Goal: Check status: Check status

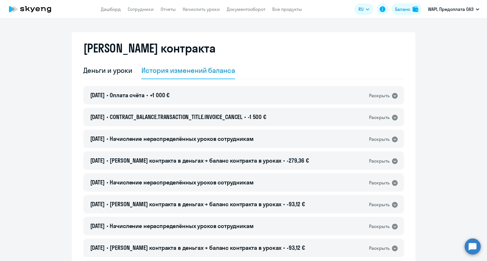
select select "english_adult_not_native_speaker"
click at [244, 110] on div "[DATE] • CONTRACT_BALANCE.TRANSACTION_TITLE.INVOICE_CANCEL • -1 500 € Раскрыть" at bounding box center [243, 117] width 321 height 18
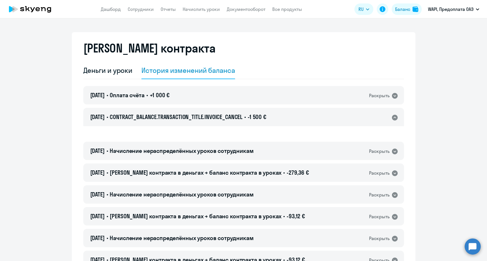
click at [244, 110] on div "12.09.2025 • CONTRACT_BALANCE.TRANSACTION_TITLE.INVOICE_CANCEL • -1 500 € Раскр…" at bounding box center [243, 117] width 321 height 18
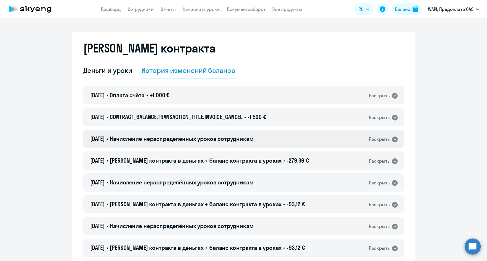
click at [242, 137] on span "Начисление нераспределённых уроков сотрудникам" at bounding box center [182, 138] width 144 height 7
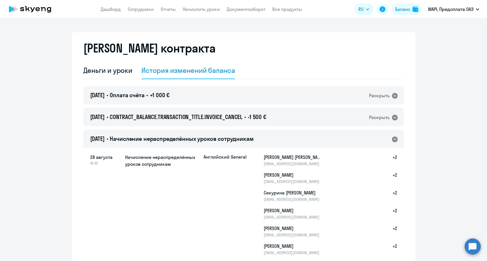
click at [242, 137] on span "Начисление нераспределённых уроков сотрудникам" at bounding box center [182, 138] width 144 height 7
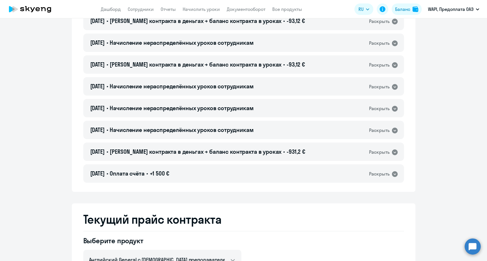
scroll to position [200, 0]
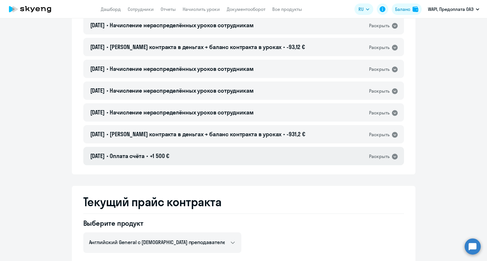
click at [231, 157] on div "26.08.2025 • Оплата счёта • +1 500 € Раскрыть" at bounding box center [243, 156] width 321 height 18
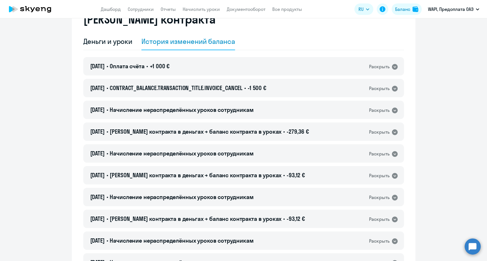
scroll to position [0, 0]
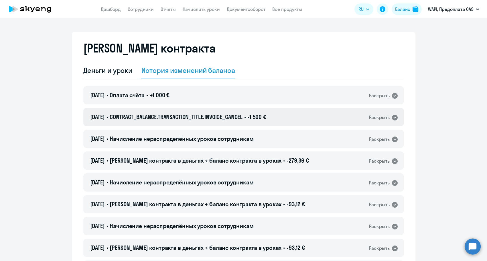
click at [234, 122] on div "12.09.2025 • CONTRACT_BALANCE.TRANSACTION_TITLE.INVOICE_CANCEL • -1 500 € Раскр…" at bounding box center [243, 117] width 321 height 18
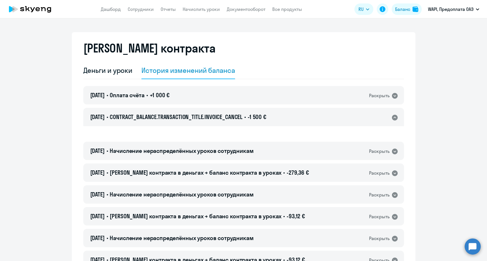
click at [234, 122] on div "12.09.2025 • CONTRACT_BALANCE.TRANSACTION_TITLE.INVOICE_CANCEL • -1 500 € Раскр…" at bounding box center [243, 117] width 321 height 18
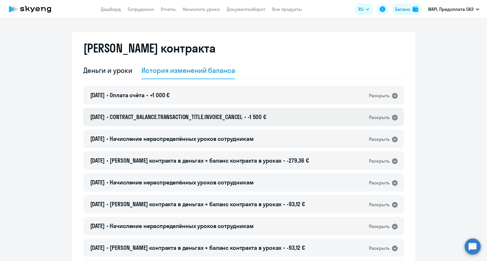
click at [177, 122] on div "12.09.2025 • CONTRACT_BALANCE.TRANSACTION_TITLE.INVOICE_CANCEL • -1 500 € Раскр…" at bounding box center [243, 117] width 321 height 18
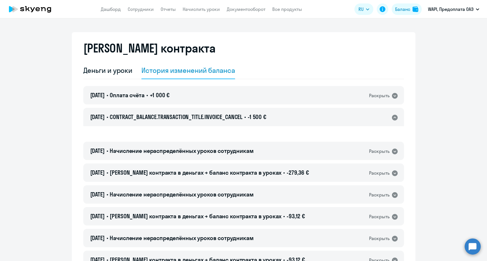
click at [177, 122] on div "12.09.2025 • CONTRACT_BALANCE.TRANSACTION_TITLE.INVOICE_CANCEL • -1 500 € Раскр…" at bounding box center [243, 117] width 321 height 18
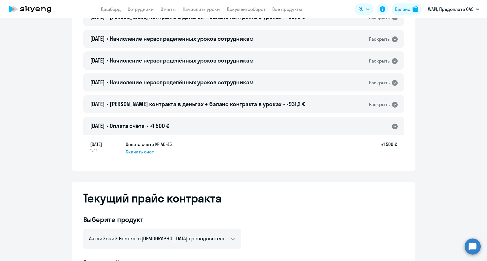
scroll to position [229, 0]
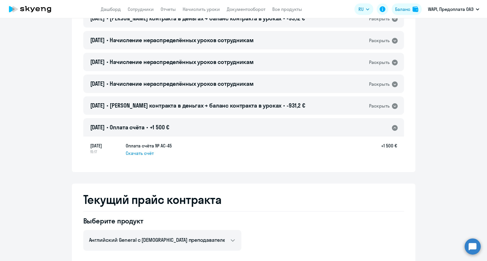
click at [154, 130] on h4 "26.08.2025 • Оплата счёта • +1 500 €" at bounding box center [129, 127] width 79 height 8
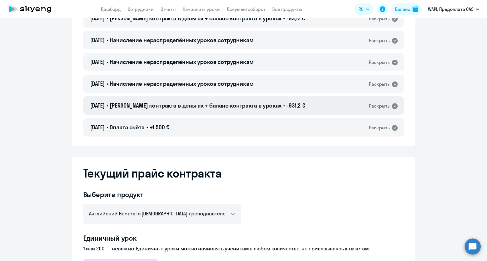
click at [204, 107] on span "[PERSON_NAME] контракта в деньгах → баланс контракта в уроках" at bounding box center [196, 105] width 172 height 7
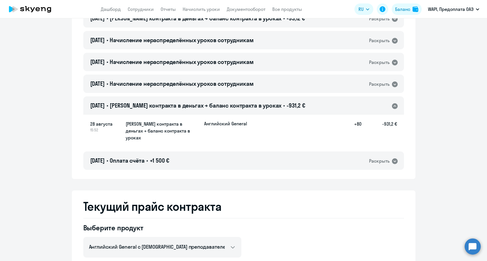
click at [204, 107] on span "[PERSON_NAME] контракта в деньгах → баланс контракта в уроках" at bounding box center [196, 105] width 172 height 7
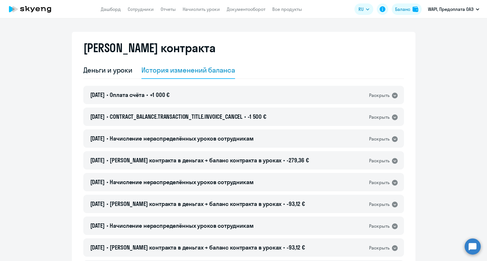
scroll to position [0, 0]
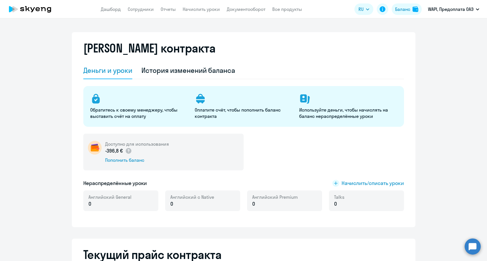
select select "english_adult_not_native_speaker"
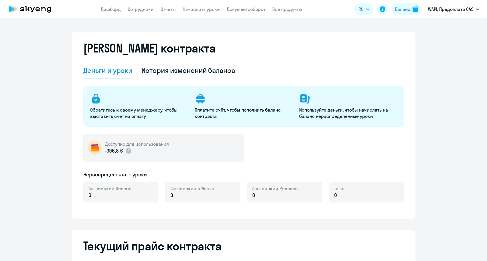
select select "english_adult_not_native_speaker"
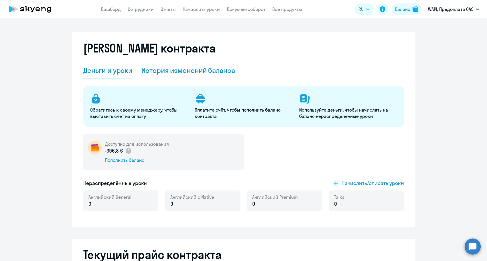
click at [217, 73] on div "История изменений баланса" at bounding box center [188, 70] width 94 height 9
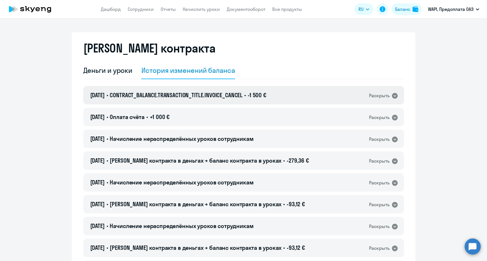
click at [194, 99] on h4 "[DATE] • CONTRACT_BALANCE.TRANSACTION_TITLE.INVOICE_CANCEL • -1 500 €" at bounding box center [178, 95] width 176 height 8
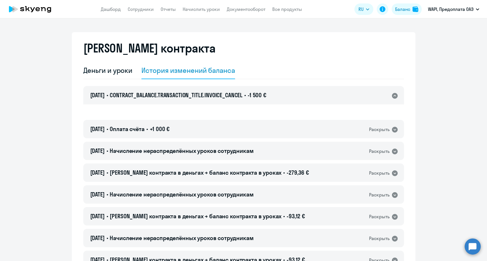
click at [194, 99] on h4 "12.09.2025 • CONTRACT_BALANCE.TRANSACTION_TITLE.INVOICE_CANCEL • -1 500 €" at bounding box center [178, 95] width 176 height 8
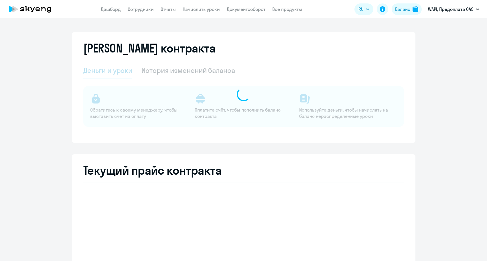
select select "english_adult_not_native_speaker"
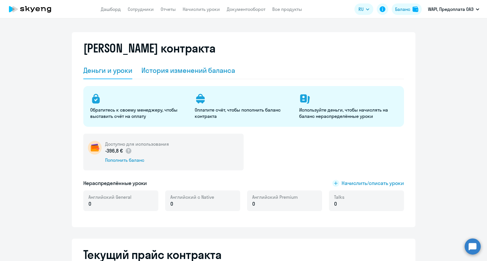
click at [180, 63] on div "История изменений баланса" at bounding box center [188, 70] width 94 height 17
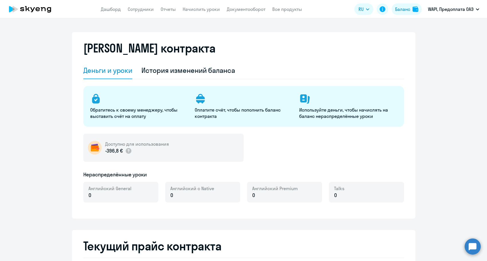
select select "english_adult_not_native_speaker"
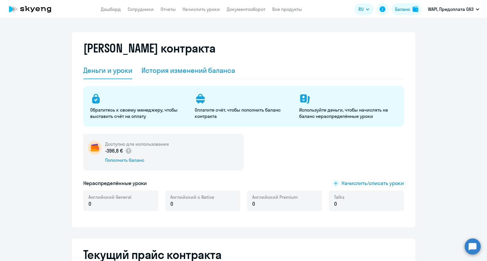
click at [179, 75] on div "История изменений баланса" at bounding box center [188, 70] width 94 height 17
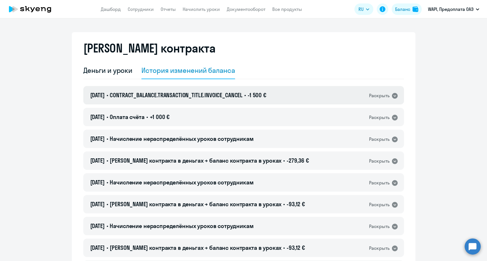
click at [182, 94] on span "CONTRACT_BALANCE.TRANSACTION_TITLE.INVOICE_CANCEL" at bounding box center [176, 94] width 133 height 7
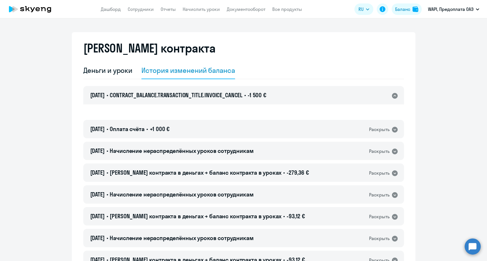
click at [182, 94] on span "CONTRACT_BALANCE.TRANSACTION_TITLE.INVOICE_CANCEL" at bounding box center [176, 94] width 133 height 7
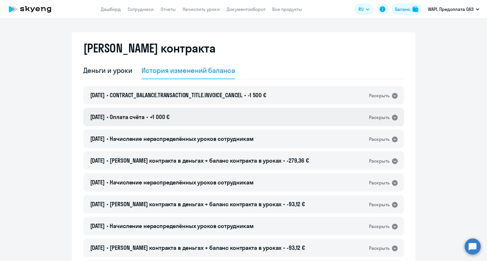
click at [195, 115] on div "12.09.2025 • Оплата счёта • +1 000 € Раскрыть" at bounding box center [243, 117] width 321 height 18
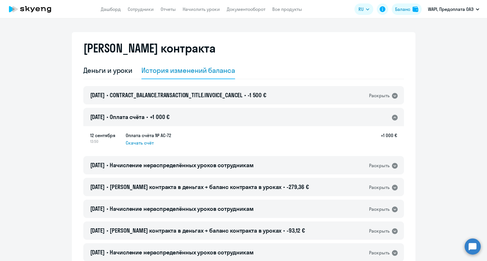
click at [195, 115] on div "12.09.2025 • Оплата счёта • +1 000 € Раскрыть" at bounding box center [243, 117] width 321 height 18
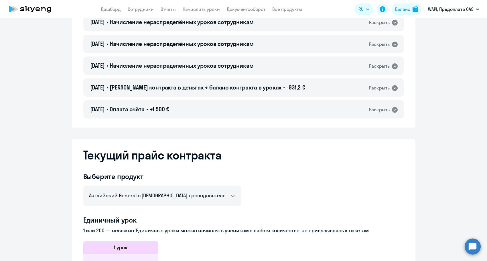
scroll to position [315, 0]
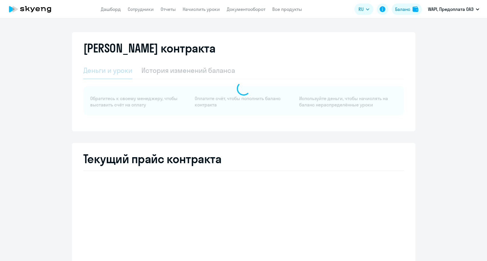
select select "english_adult_not_native_speaker"
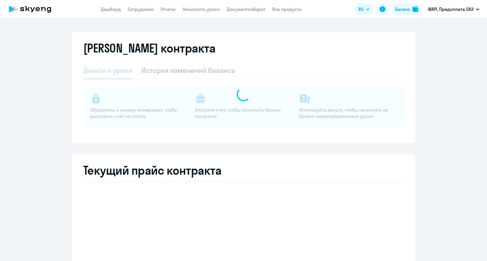
select select "english_adult_not_native_speaker"
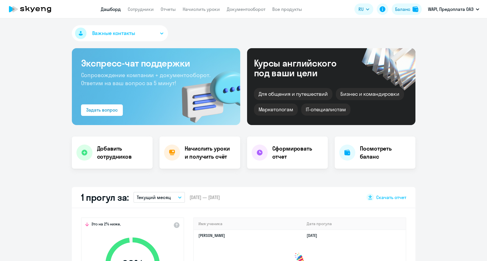
select select "30"
click at [276, 12] on link "Все продукты" at bounding box center [287, 9] width 30 height 6
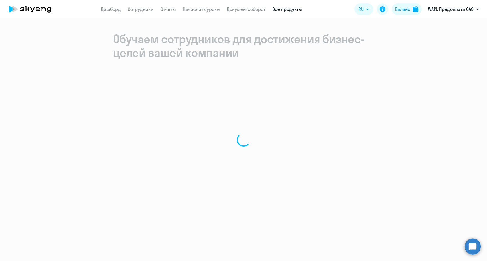
click at [396, 16] on app-header "Дашборд Сотрудники Отчеты Начислить уроки Документооборот Все продукты Дашборд …" at bounding box center [243, 9] width 487 height 18
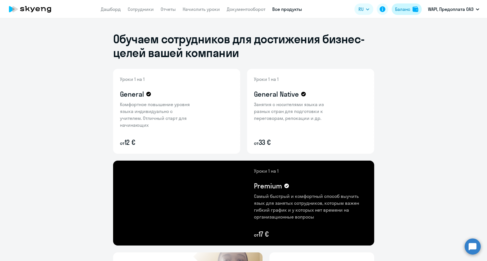
click at [400, 13] on button "Баланс" at bounding box center [407, 8] width 30 height 11
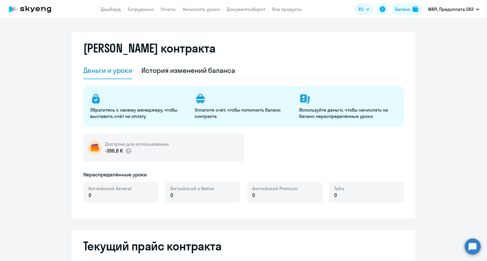
select select "english_adult_not_native_speaker"
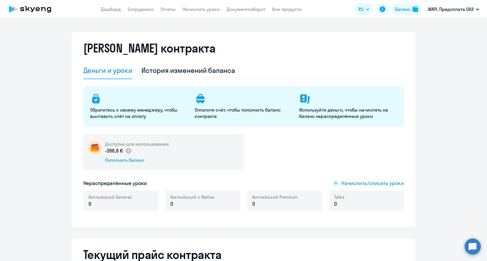
click at [214, 73] on div "История изменений баланса" at bounding box center [188, 70] width 94 height 9
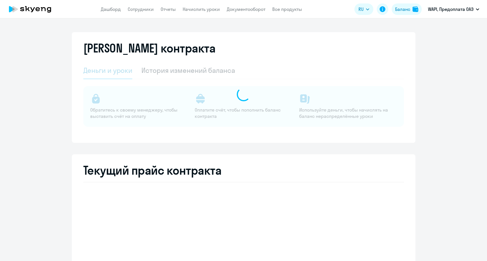
select select "english_adult_not_native_speaker"
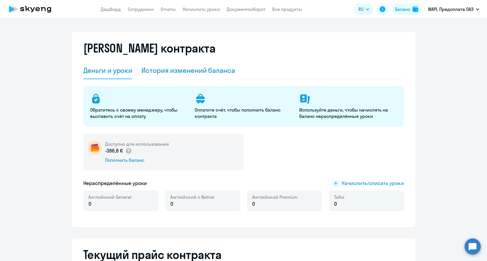
click at [178, 73] on div "История изменений баланса" at bounding box center [188, 70] width 94 height 9
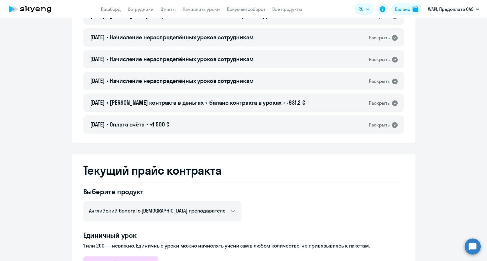
scroll to position [229, 0]
